Goal: Navigation & Orientation: Find specific page/section

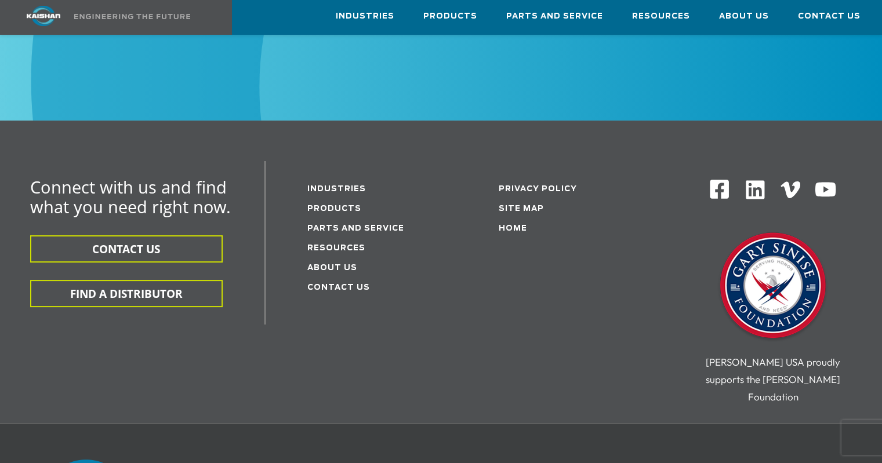
scroll to position [4582, 0]
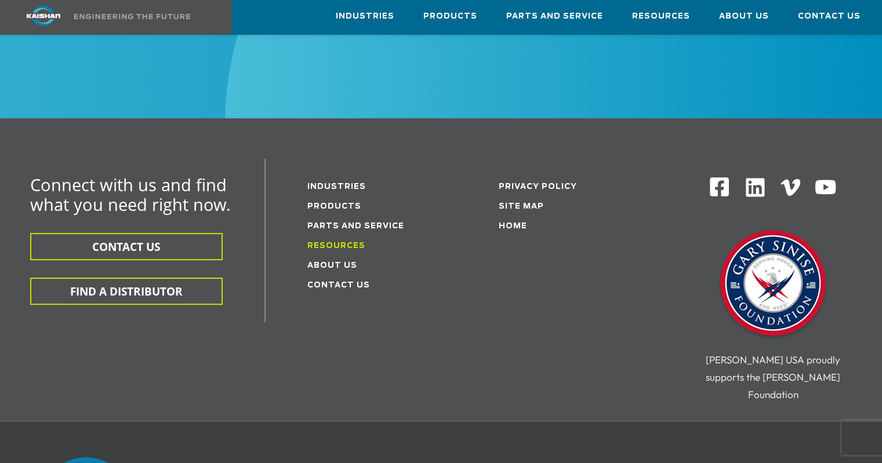
click at [349, 242] on link "Resources" at bounding box center [336, 246] width 58 height 8
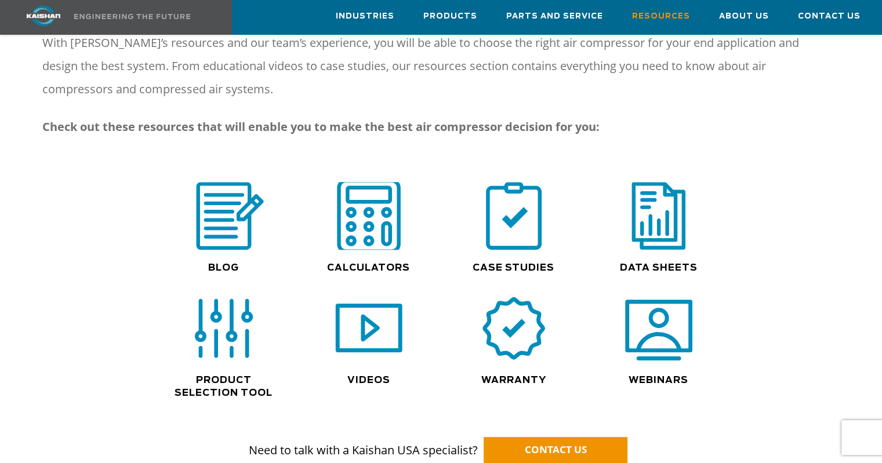
scroll to position [754, 0]
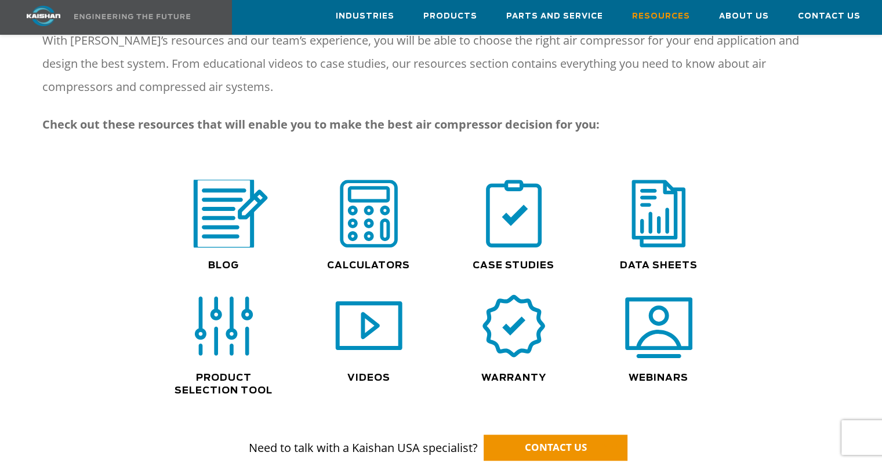
click at [235, 223] on img at bounding box center [224, 213] width 88 height 75
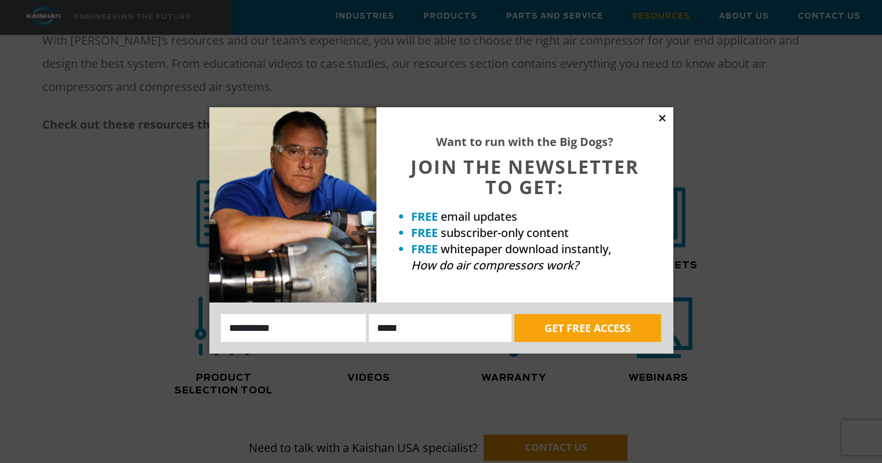
click at [663, 114] on icon at bounding box center [662, 118] width 10 height 10
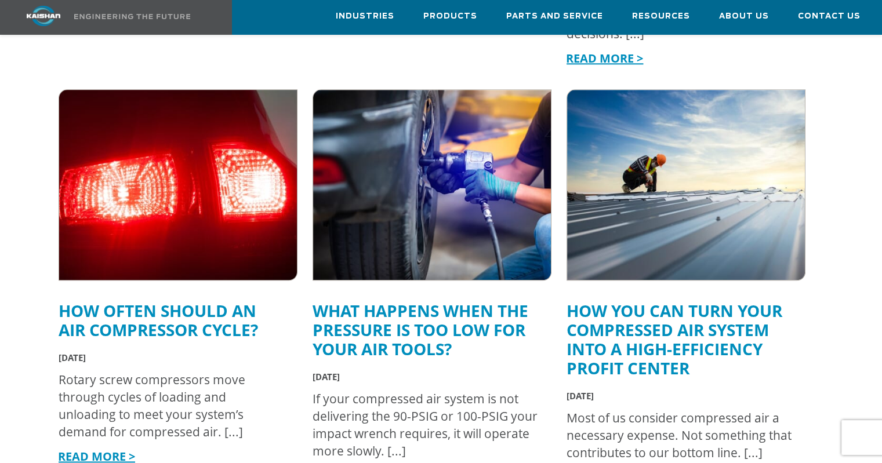
scroll to position [1276, 0]
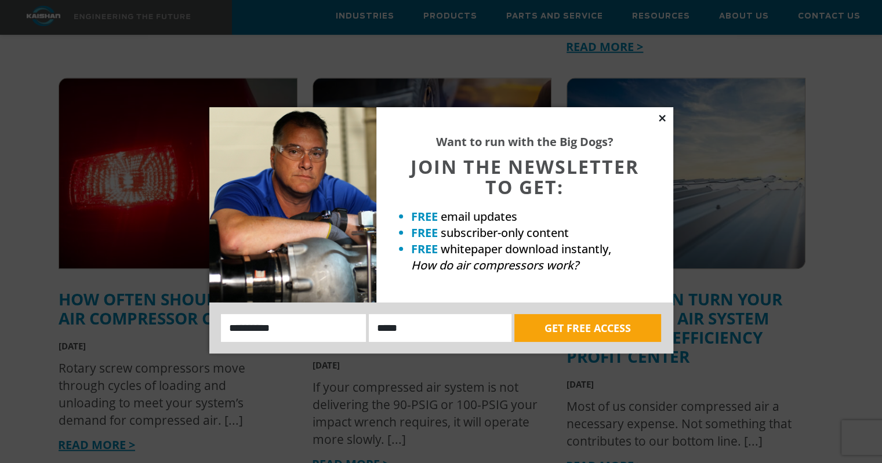
click at [665, 118] on icon at bounding box center [662, 118] width 10 height 10
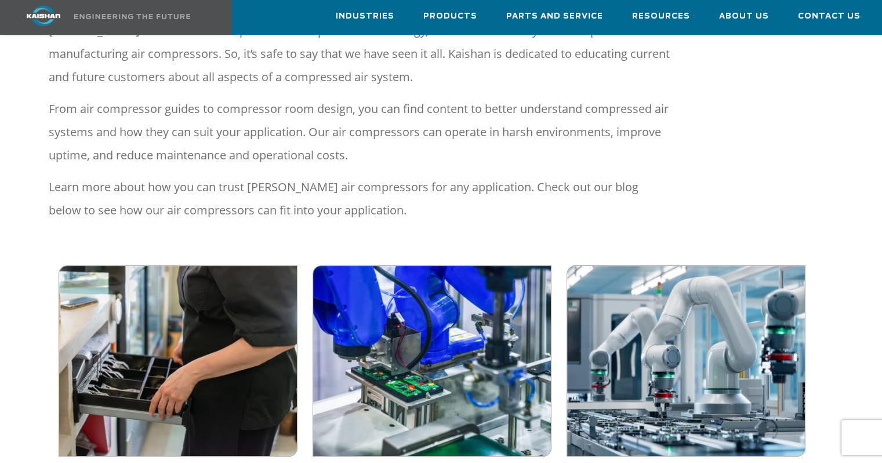
scroll to position [0, 0]
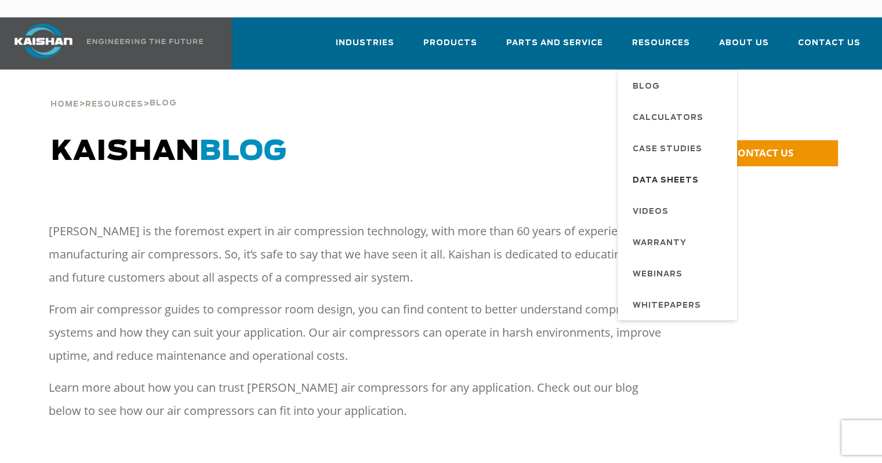
click at [662, 171] on span "Data Sheets" at bounding box center [666, 181] width 66 height 20
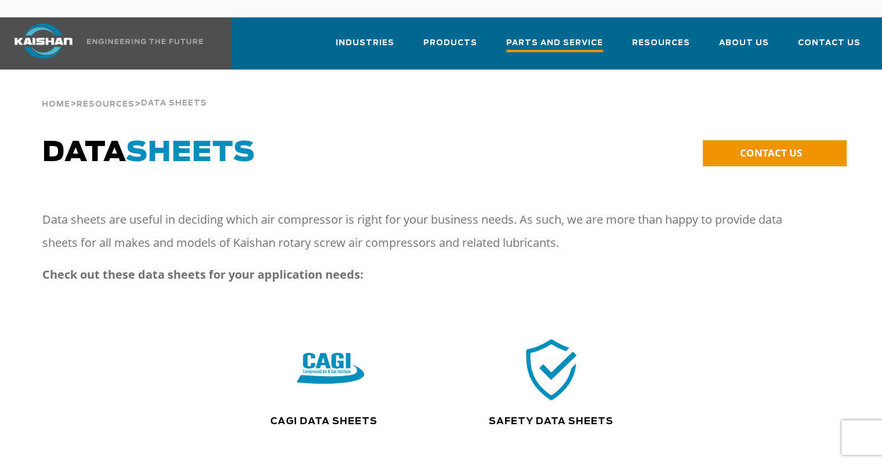
click at [539, 37] on span "Parts and Service" at bounding box center [554, 45] width 97 height 16
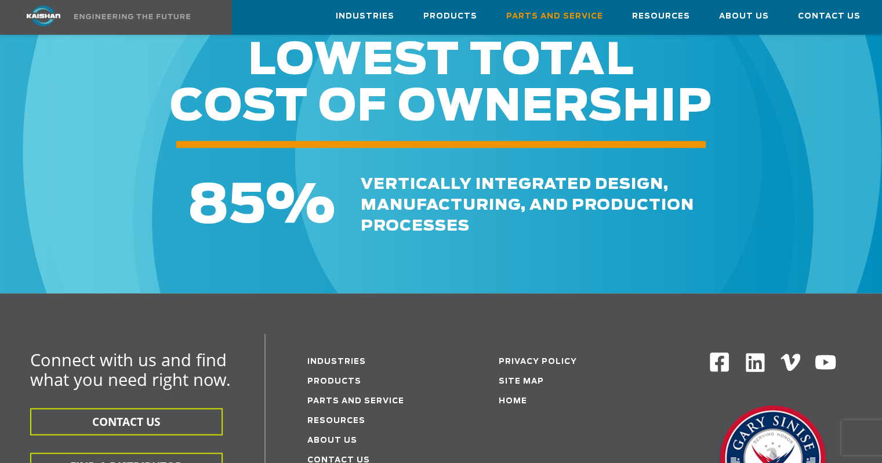
scroll to position [1334, 0]
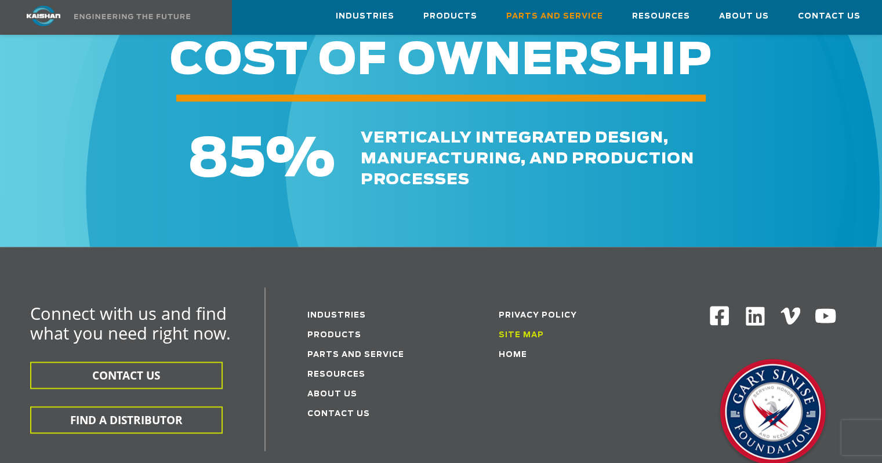
click at [509, 332] on link "Site Map" at bounding box center [521, 336] width 45 height 8
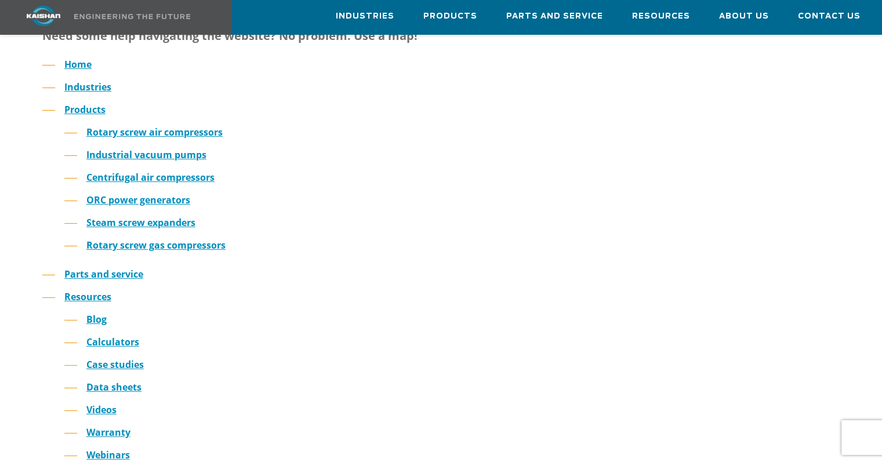
scroll to position [174, 0]
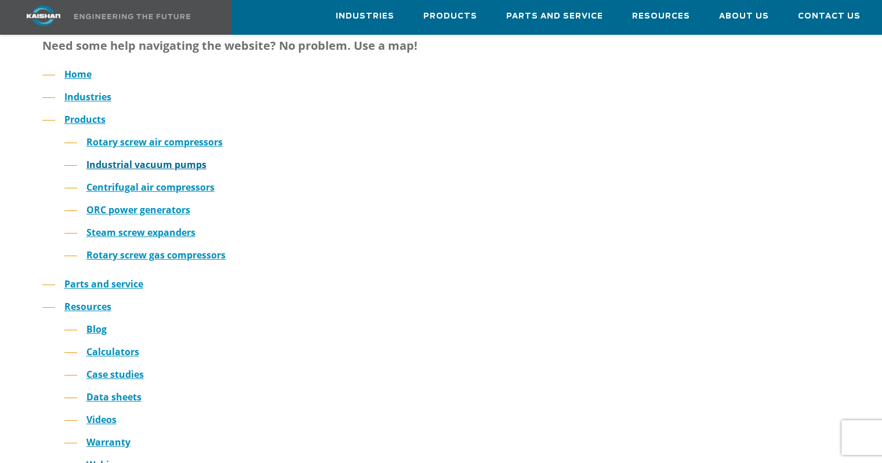
click at [156, 158] on link "Industrial vacuum pumps" at bounding box center [146, 164] width 120 height 13
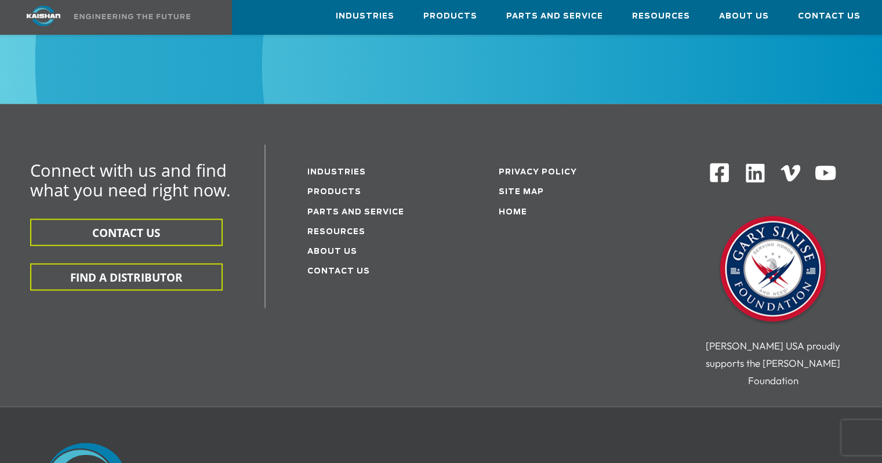
scroll to position [2030, 0]
